Goal: Task Accomplishment & Management: Manage account settings

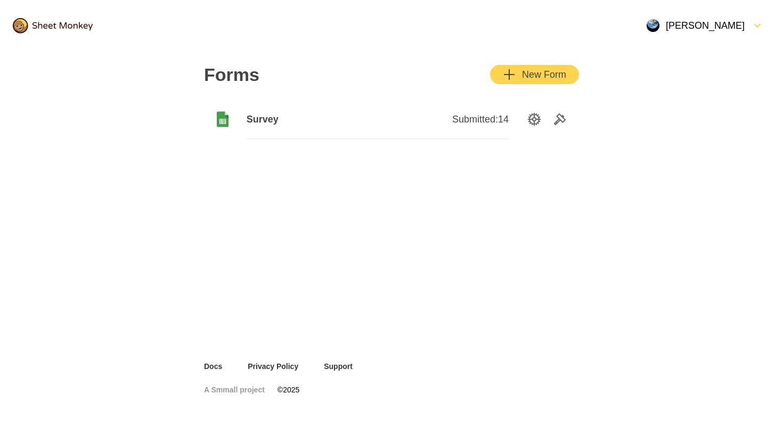
click at [493, 124] on span "Submitted: 14" at bounding box center [480, 119] width 56 height 13
click at [285, 120] on span "Survey" at bounding box center [312, 119] width 131 height 13
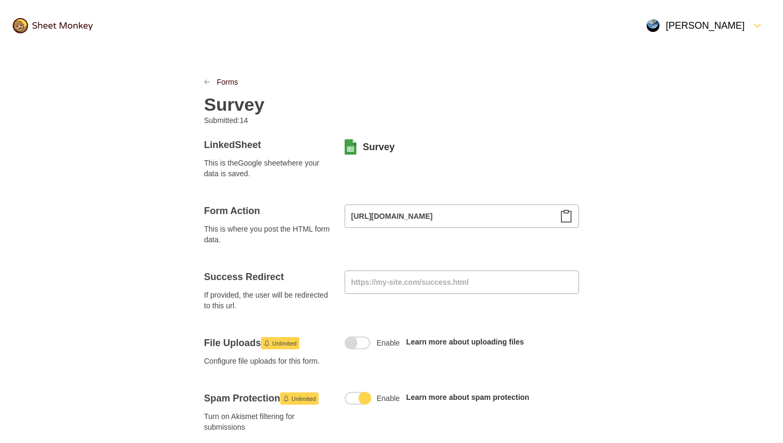
click at [208, 85] on div "Forms" at bounding box center [391, 82] width 375 height 11
click at [208, 83] on icon "LinkPrevious" at bounding box center [207, 82] width 6 height 6
click at [207, 84] on icon "LinkPrevious" at bounding box center [207, 82] width 5 height 5
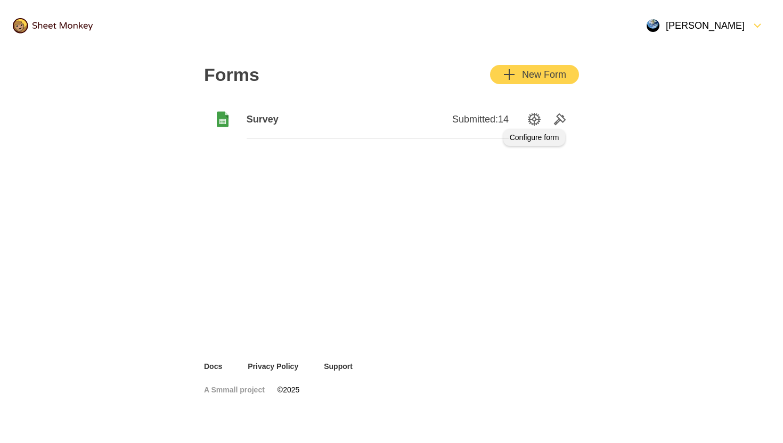
click at [537, 122] on icon "SettingsOption" at bounding box center [534, 119] width 13 height 13
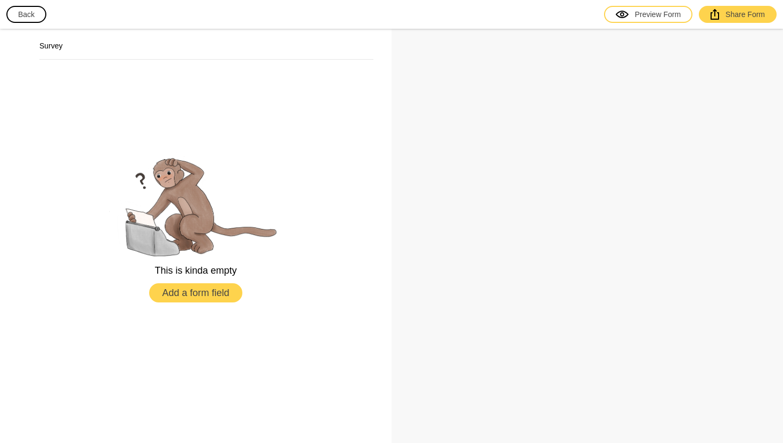
click at [33, 17] on button "Back" at bounding box center [26, 14] width 40 height 17
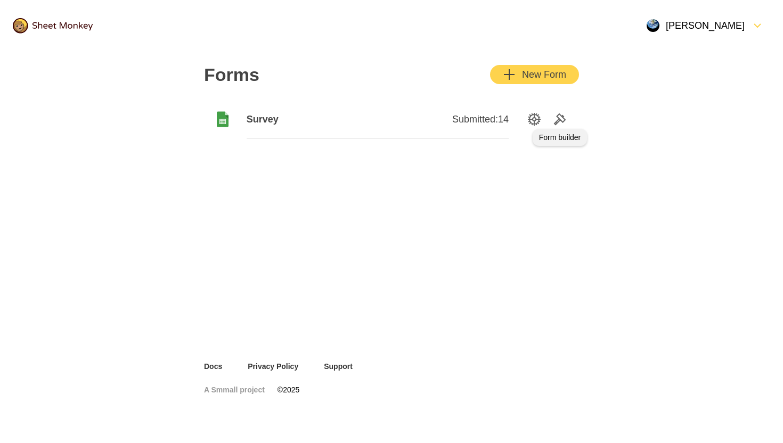
click at [561, 123] on icon "Tools" at bounding box center [560, 119] width 13 height 13
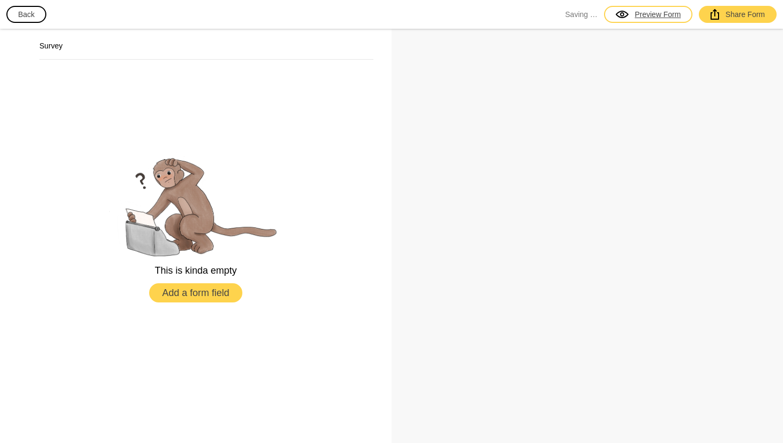
click at [660, 16] on div "Preview Form" at bounding box center [648, 14] width 65 height 11
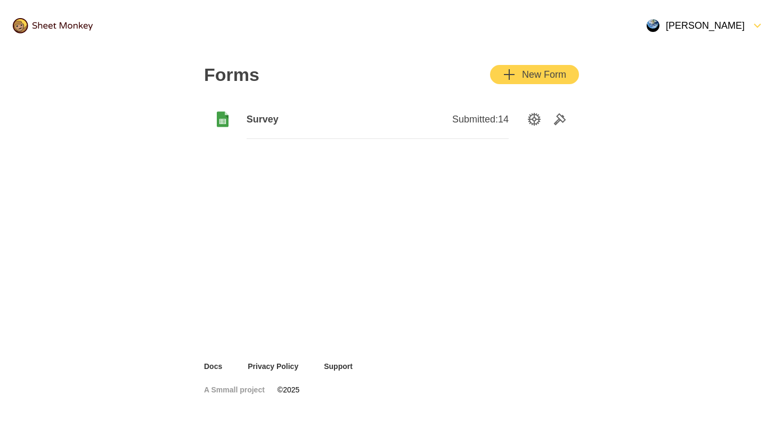
click at [262, 120] on span "Survey" at bounding box center [312, 119] width 131 height 13
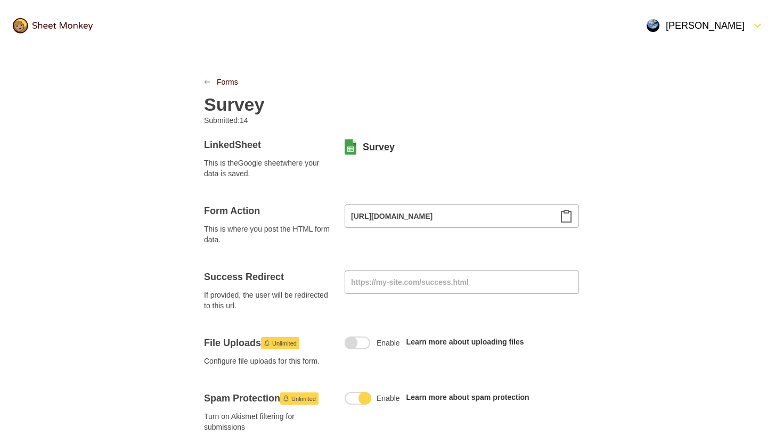
click at [383, 153] on link "Survey" at bounding box center [379, 147] width 32 height 13
click at [50, 26] on img at bounding box center [53, 25] width 80 height 15
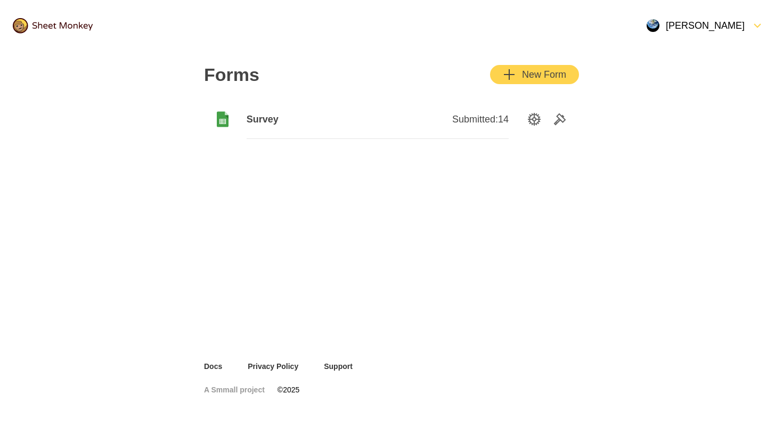
click at [483, 126] on div "Submitted: 14" at bounding box center [443, 119] width 131 height 39
click at [262, 122] on span "Survey" at bounding box center [312, 119] width 131 height 13
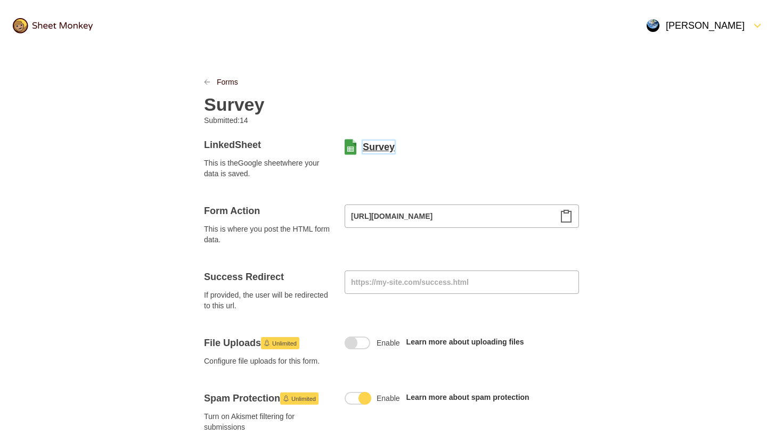
click at [376, 152] on link "Survey" at bounding box center [379, 147] width 32 height 13
click at [65, 27] on img at bounding box center [53, 25] width 80 height 15
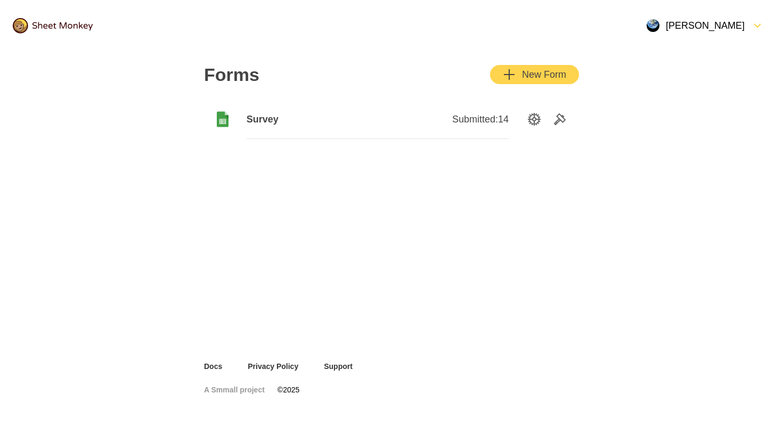
click at [65, 27] on img at bounding box center [53, 25] width 80 height 15
click at [535, 116] on icon "SettingsOption" at bounding box center [534, 119] width 13 height 13
click at [263, 118] on span "Survey" at bounding box center [312, 119] width 131 height 13
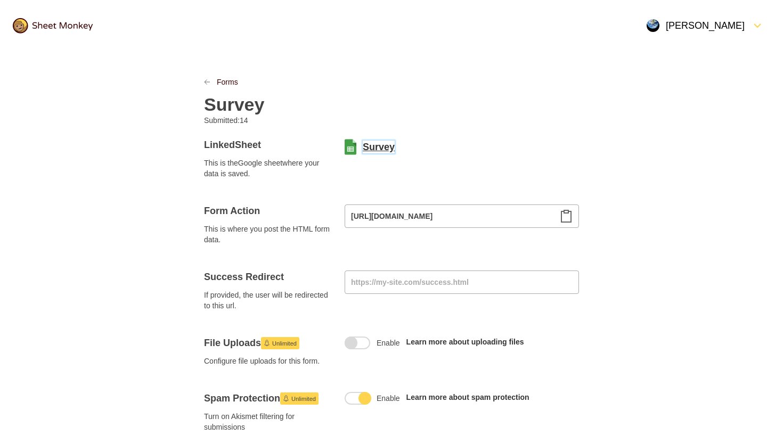
click at [375, 145] on link "Survey" at bounding box center [379, 147] width 32 height 13
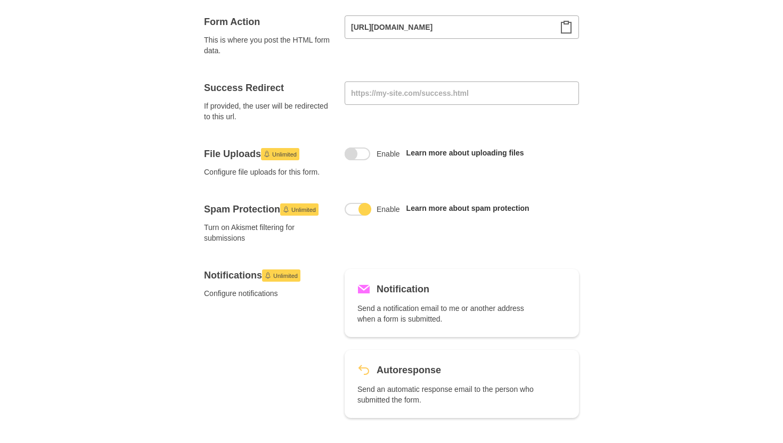
scroll to position [192, 0]
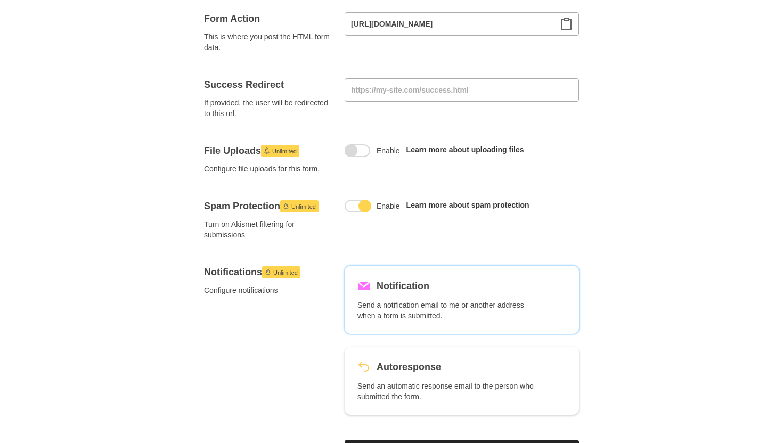
click at [365, 316] on p "Send a notification email to me or another address when a form is submitted." at bounding box center [447, 310] width 179 height 21
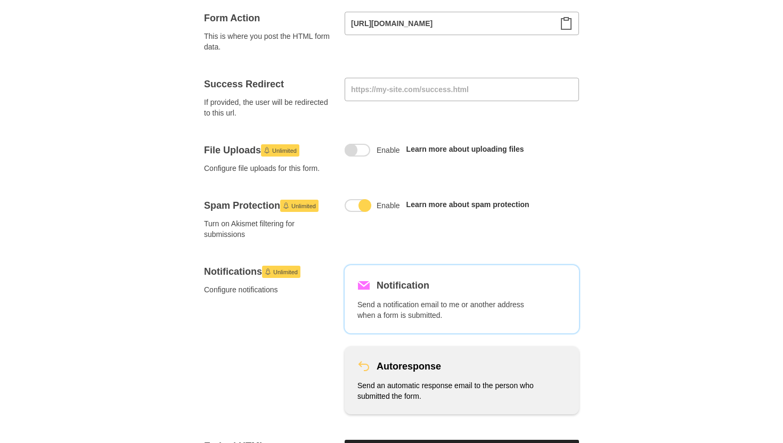
scroll to position [193, 0]
click at [381, 396] on p "Send an automatic response email to the person who submitted the form." at bounding box center [447, 390] width 179 height 21
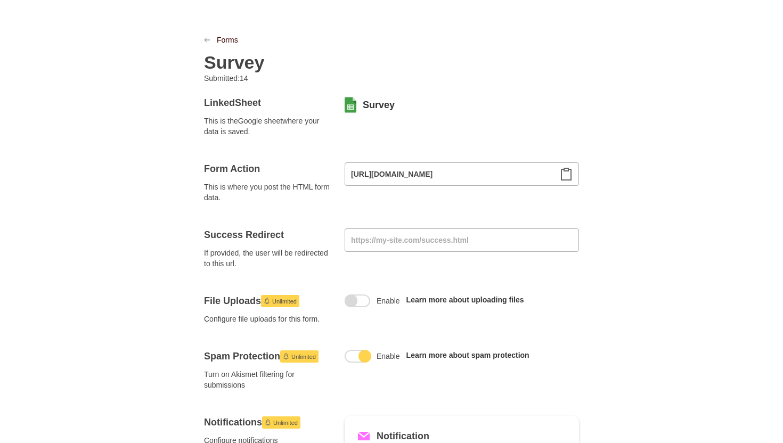
scroll to position [0, 0]
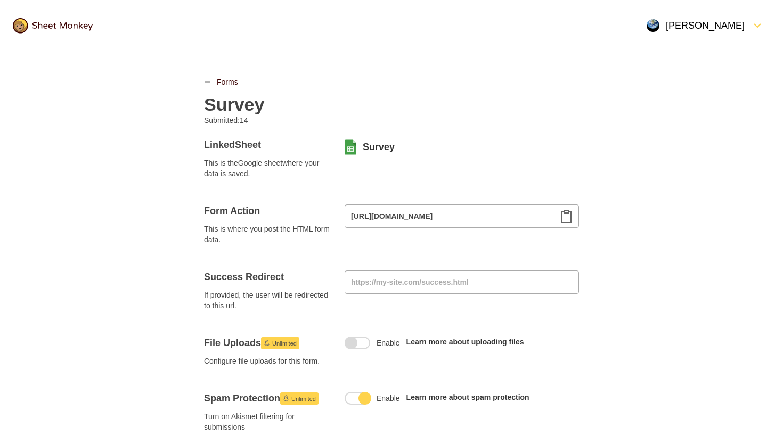
click at [66, 25] on img at bounding box center [53, 25] width 80 height 15
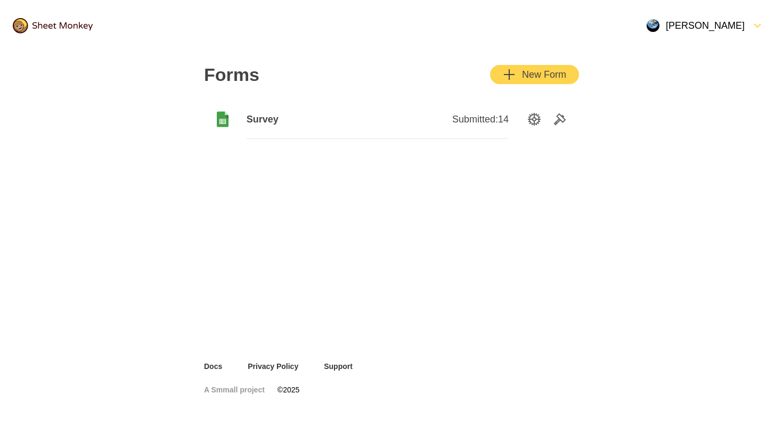
click at [263, 126] on div "Survey" at bounding box center [312, 119] width 131 height 39
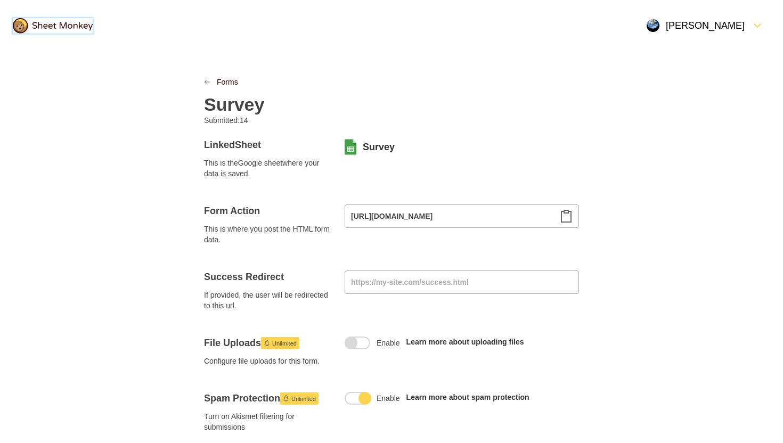
click at [31, 27] on img at bounding box center [53, 25] width 80 height 15
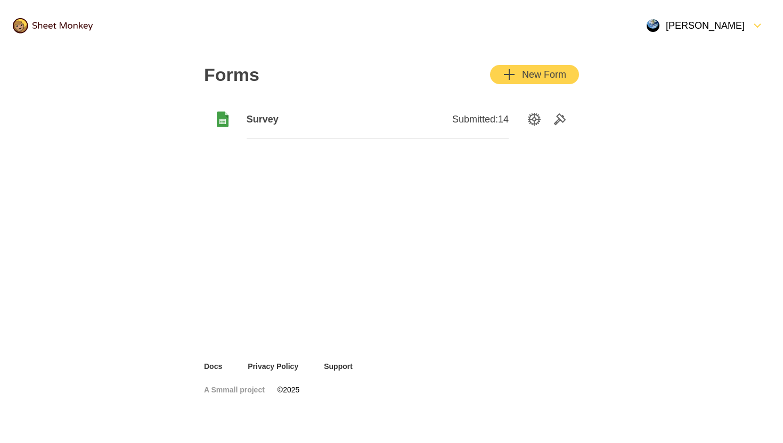
click at [737, 21] on div "[PERSON_NAME]" at bounding box center [696, 25] width 98 height 13
click at [683, 54] on div "Upgrade to Unlimited" at bounding box center [713, 51] width 115 height 26
click at [278, 127] on div "Survey" at bounding box center [312, 119] width 131 height 39
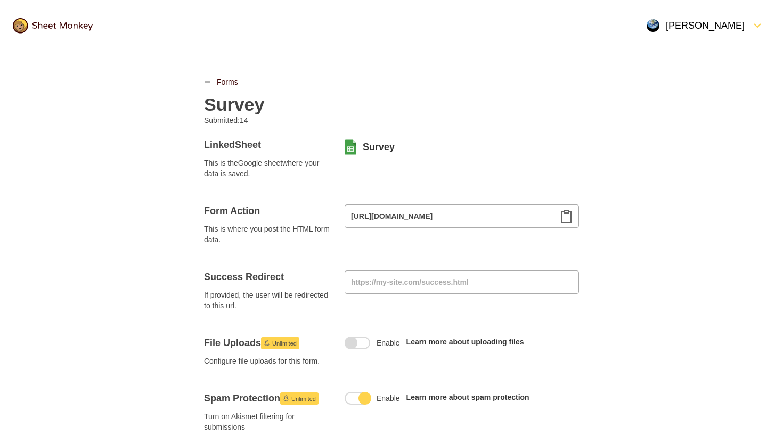
click at [56, 27] on img at bounding box center [53, 25] width 80 height 15
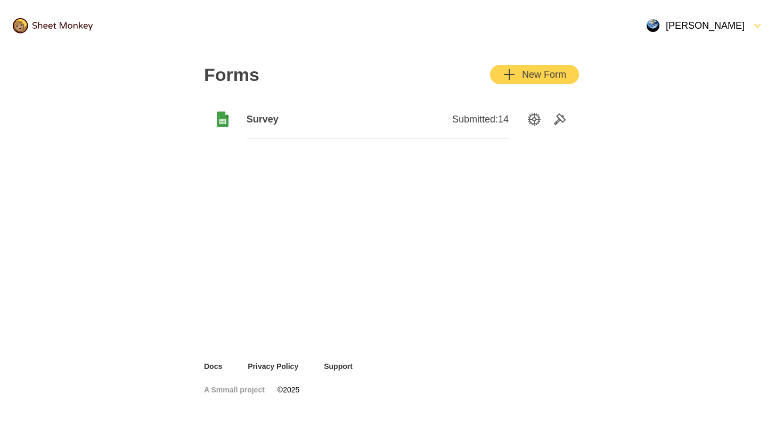
click at [724, 31] on div "[PERSON_NAME]" at bounding box center [696, 25] width 98 height 13
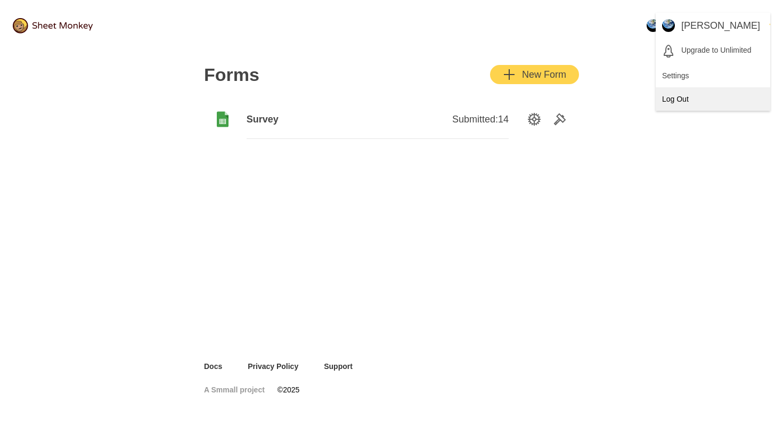
click at [686, 106] on div "Log Out" at bounding box center [713, 98] width 115 height 23
